Goal: Find contact information: Find contact information

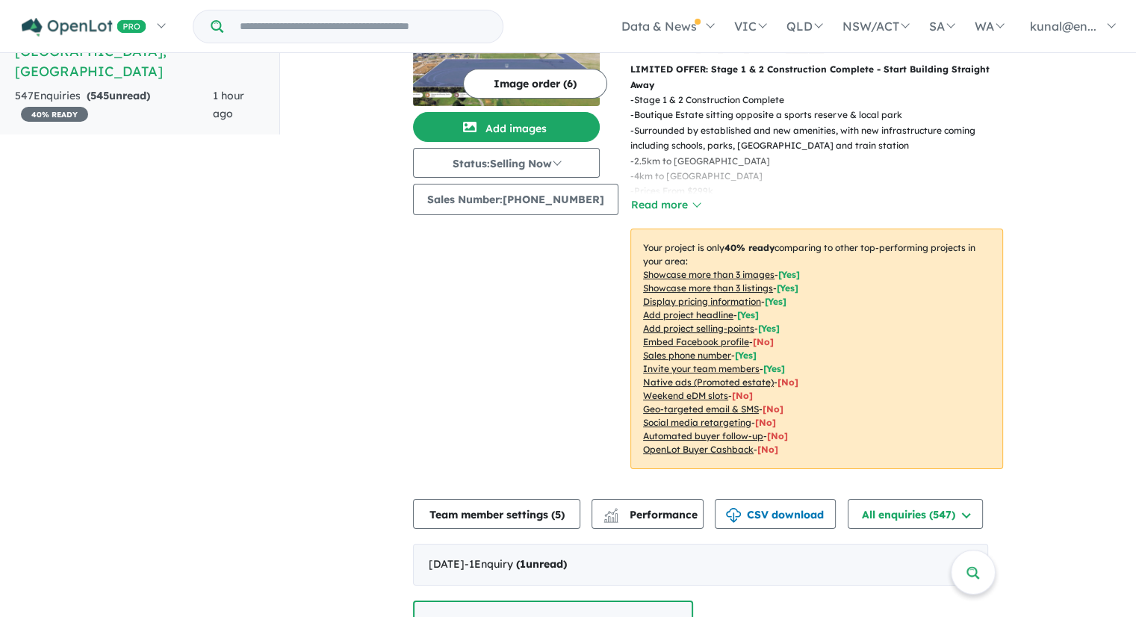
scroll to position [373, 0]
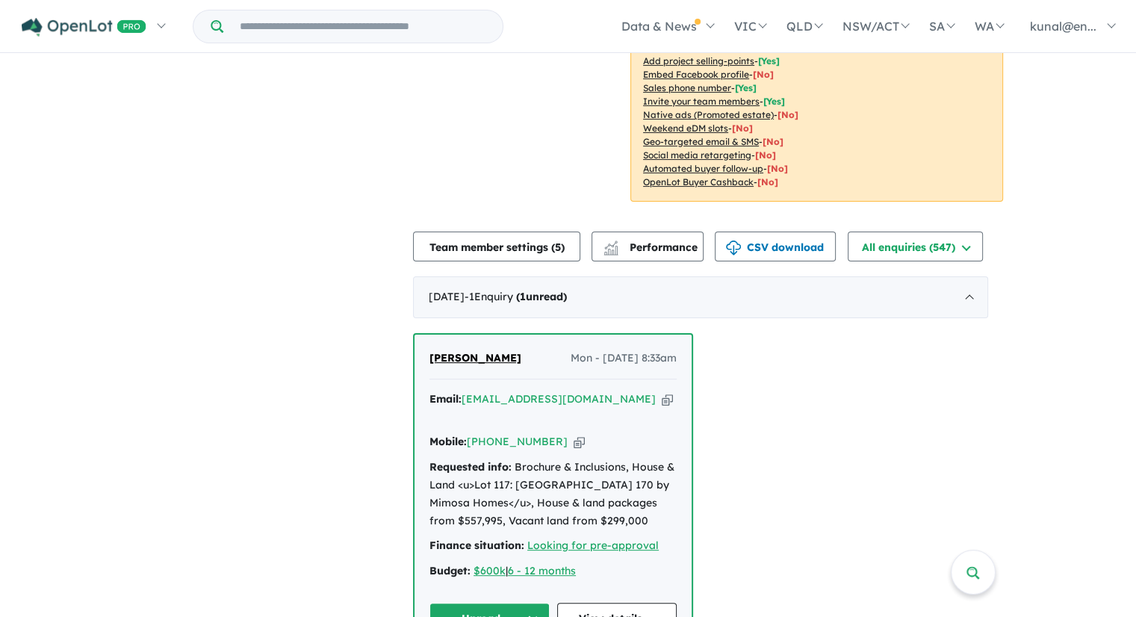
drag, startPoint x: 668, startPoint y: 379, endPoint x: 475, endPoint y: 386, distance: 193.6
click at [475, 391] on div "Email: [EMAIL_ADDRESS][DOMAIN_NAME] Copied!" at bounding box center [552, 409] width 247 height 36
copy a%20Atkinson%20Place%20Estate%20-%20Truganina"] "[EMAIL_ADDRESS][DOMAIN_NAME]"
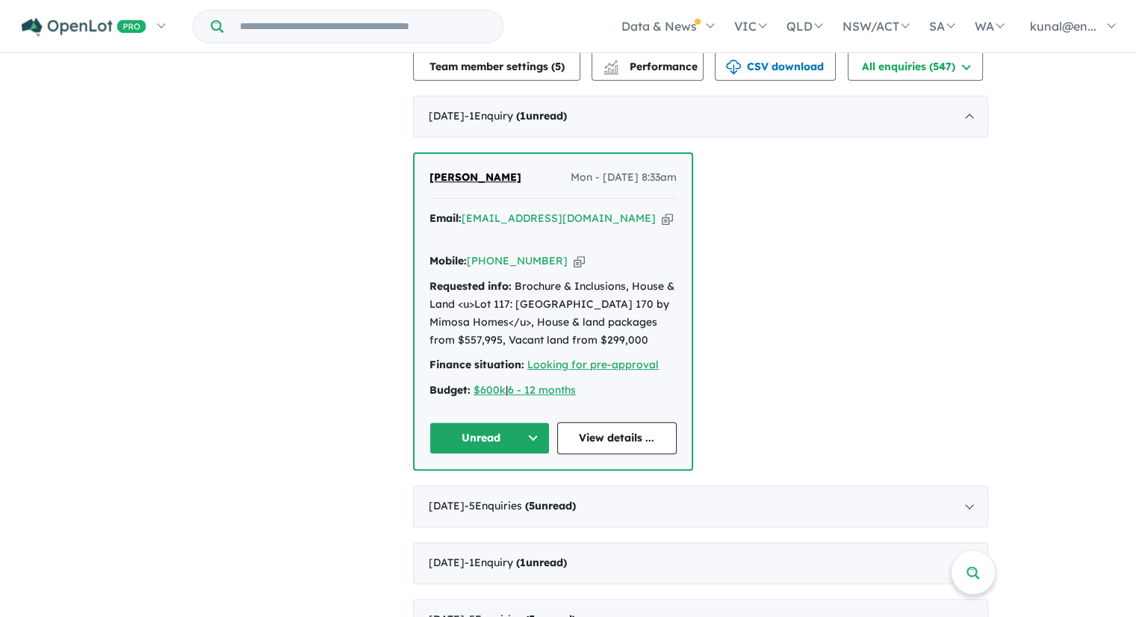
scroll to position [597, 0]
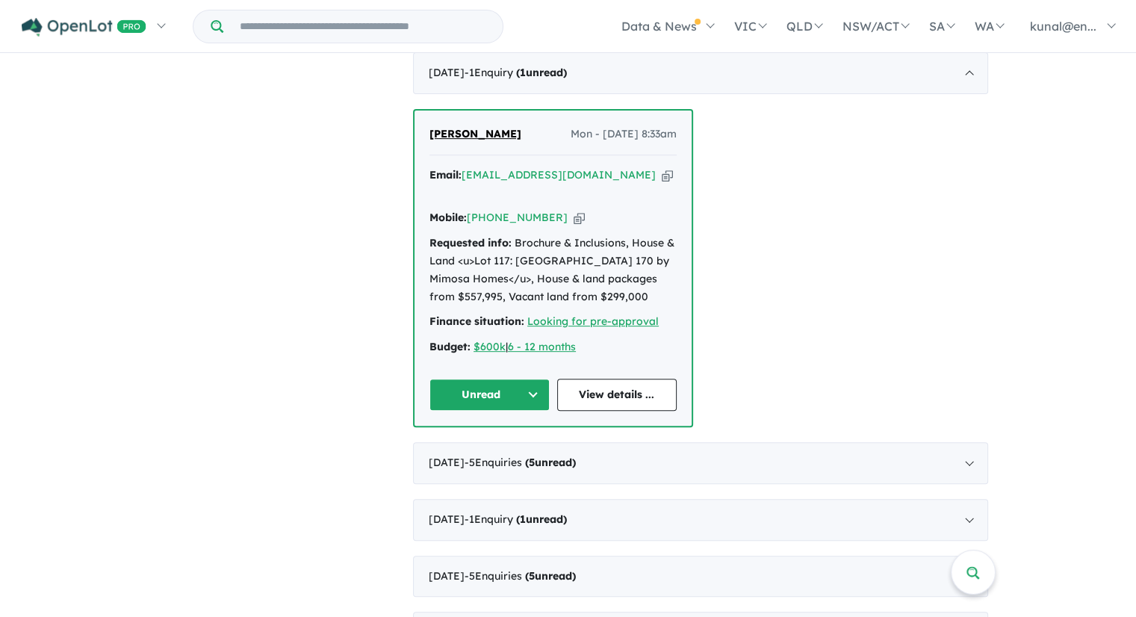
click at [539, 381] on button "Unread" at bounding box center [489, 395] width 120 height 32
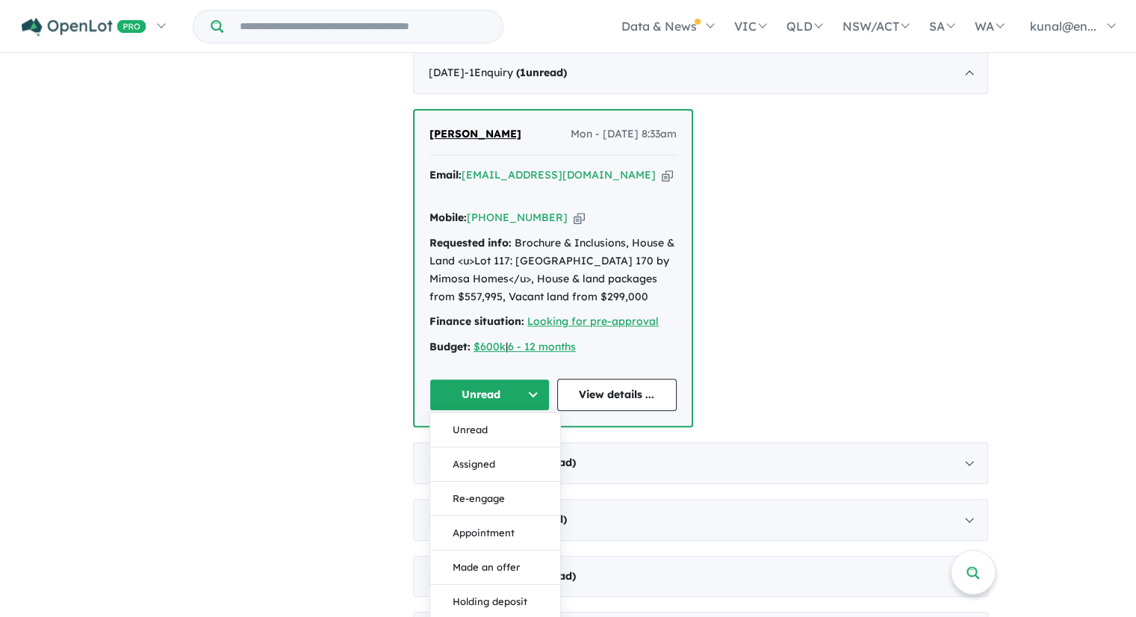
click at [539, 381] on button "Unread" at bounding box center [489, 395] width 120 height 32
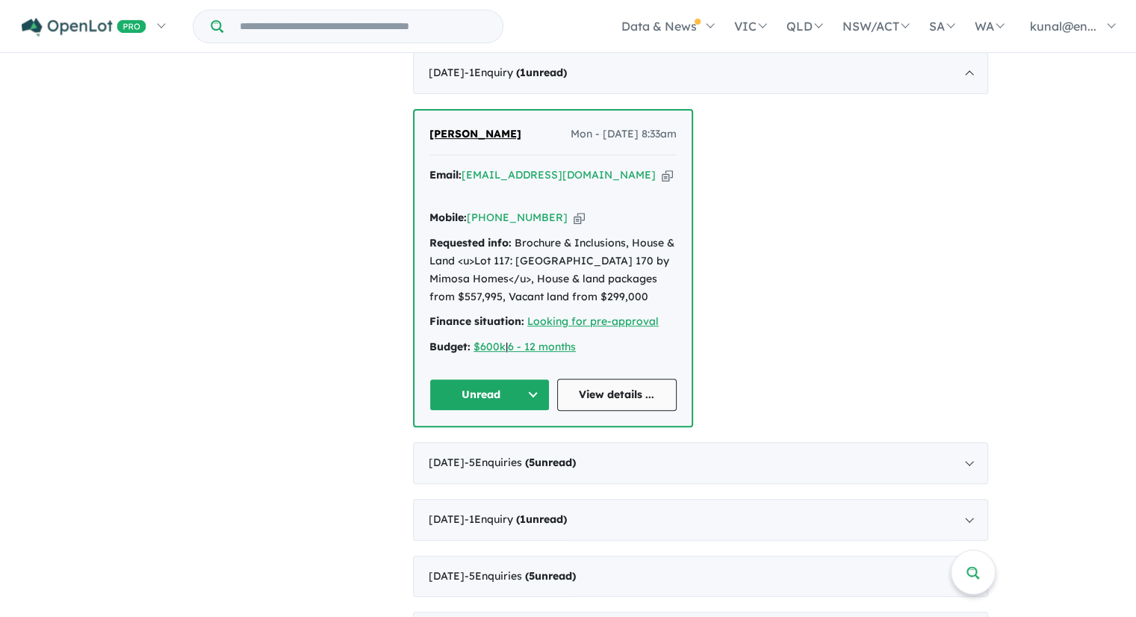
click at [583, 380] on link "View details ..." at bounding box center [617, 395] width 120 height 32
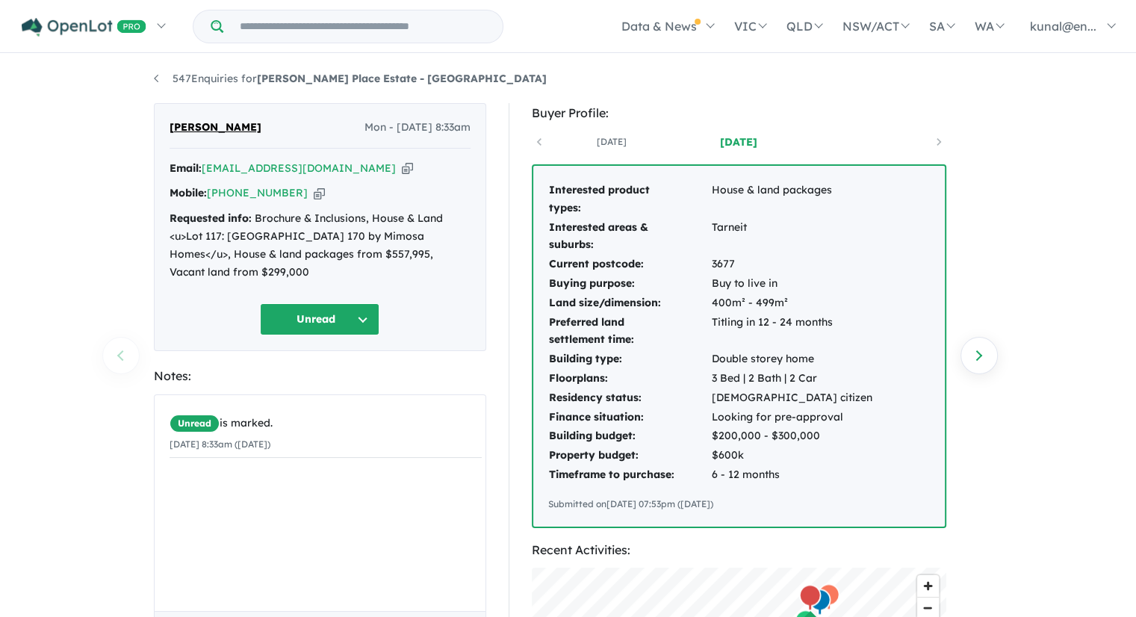
click at [367, 303] on button "Unread" at bounding box center [319, 319] width 119 height 32
click at [69, 299] on div "547 Enquiries for [PERSON_NAME][GEOGRAPHIC_DATA] - Truganina Previous enquiry N…" at bounding box center [568, 337] width 1136 height 564
drag, startPoint x: 291, startPoint y: 191, endPoint x: 213, endPoint y: 194, distance: 78.5
click at [213, 194] on div "Mobile: [PHONE_NUMBER] Copied!" at bounding box center [320, 193] width 301 height 18
copy link "[PHONE_NUMBER]"
